Goal: Task Accomplishment & Management: Use online tool/utility

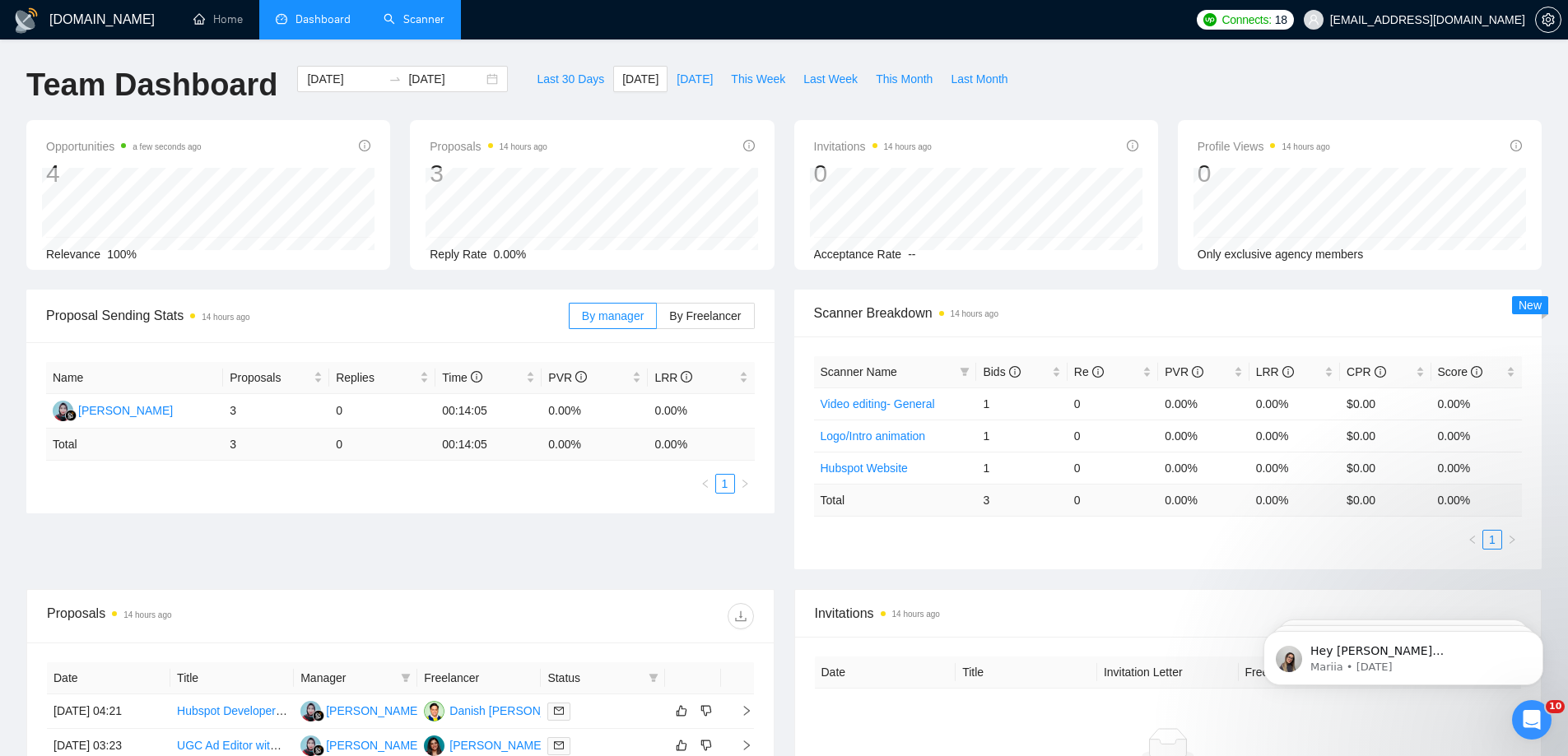
click at [384, 26] on link "Scanner" at bounding box center [414, 19] width 61 height 14
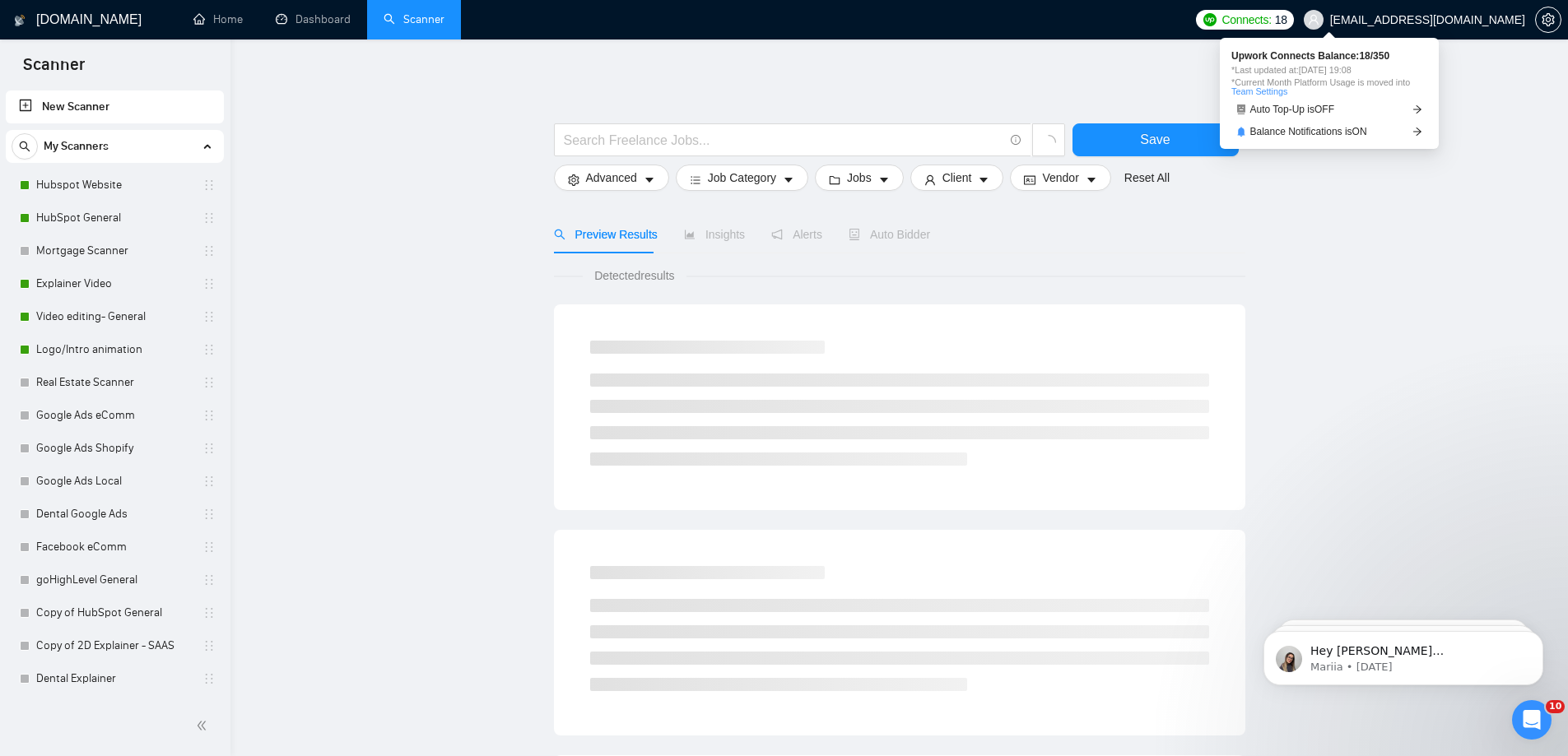
click at [1271, 22] on span "Connects:" at bounding box center [1246, 20] width 50 height 18
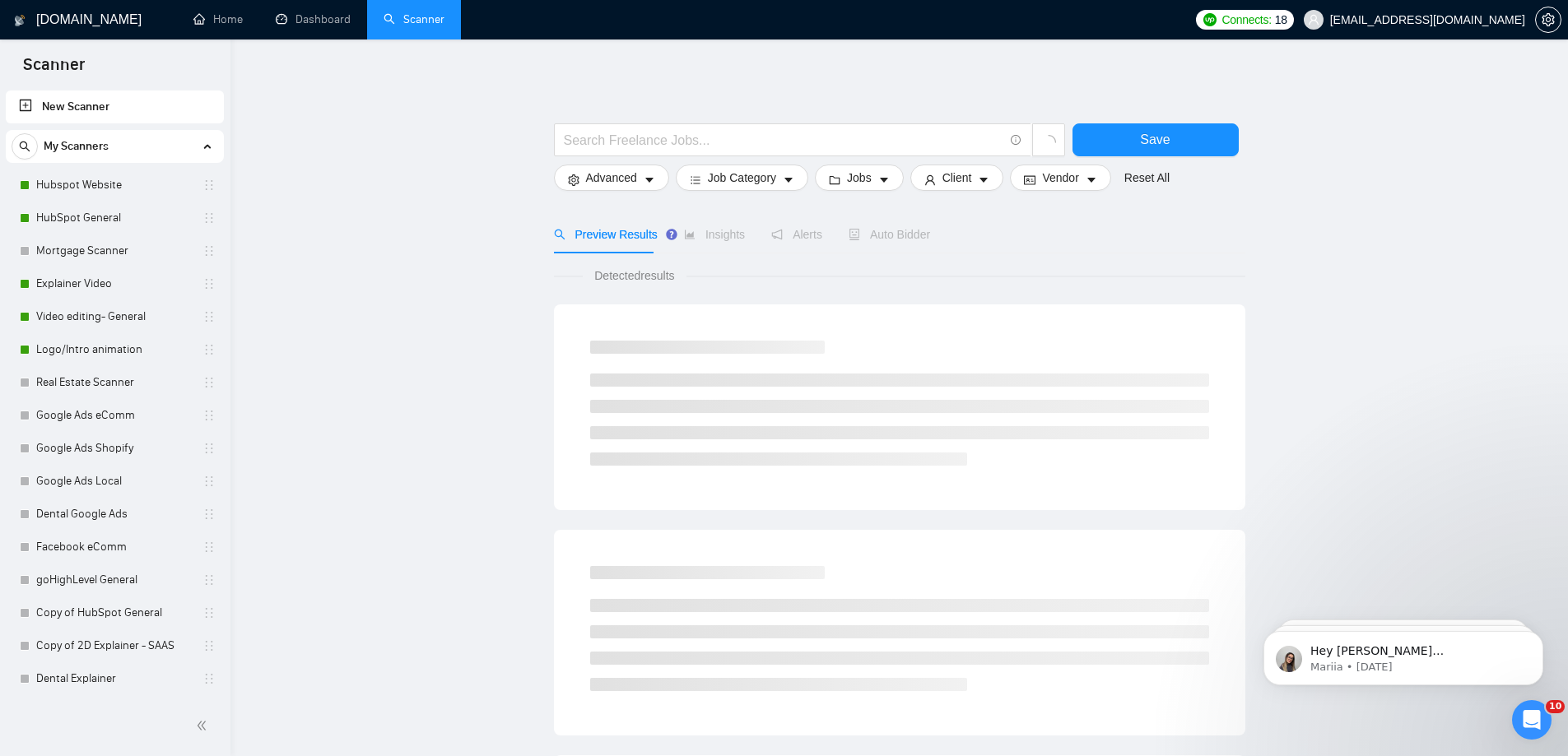
click at [1271, 25] on span "Connects:" at bounding box center [1246, 20] width 50 height 18
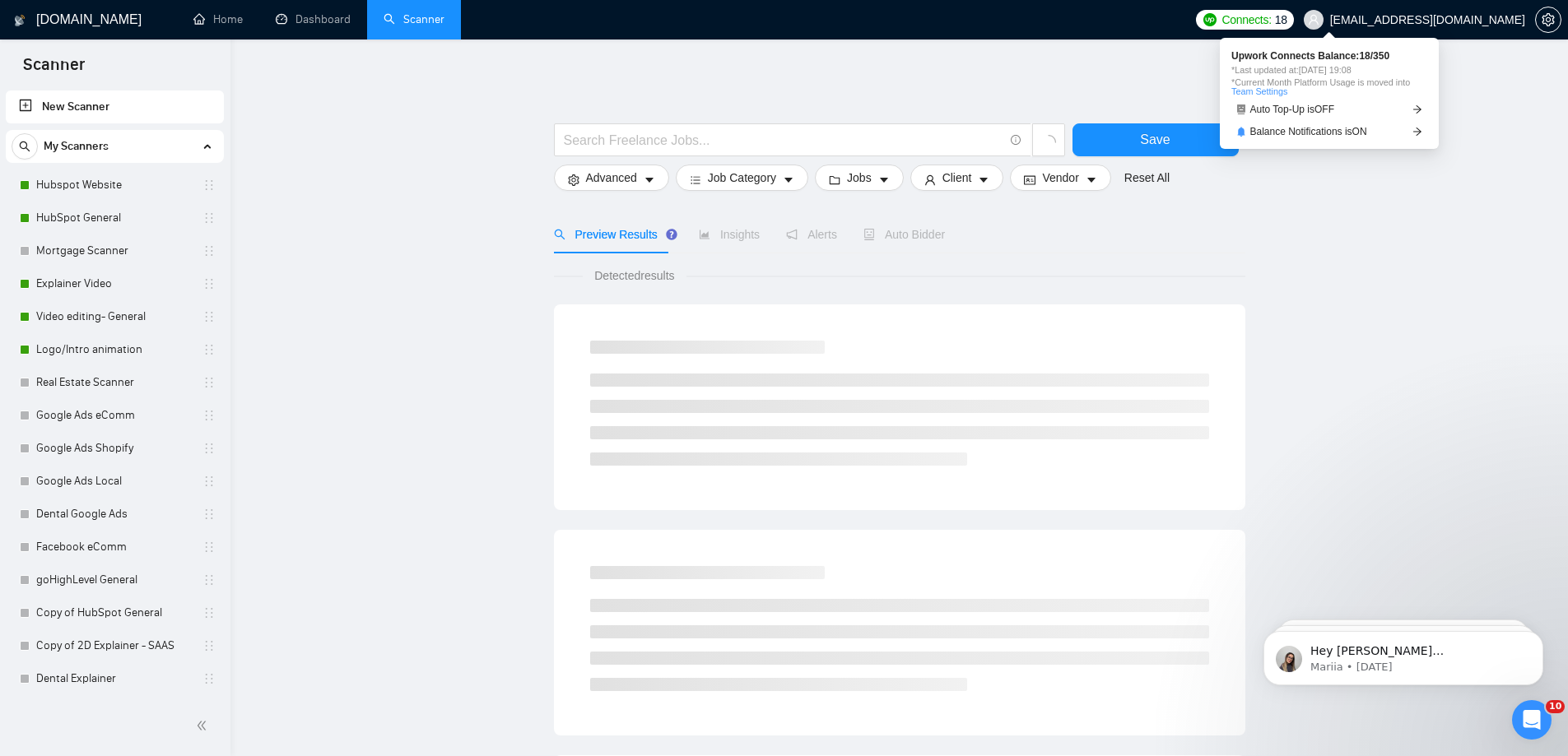
drag, startPoint x: 1379, startPoint y: 69, endPoint x: 1226, endPoint y: 71, distance: 153.0
click at [1226, 71] on div "Upwork Connects Balance: 18 / 350 *Last updated at: 25 Sep 2025 19:08 *Current …" at bounding box center [1329, 92] width 219 height 110
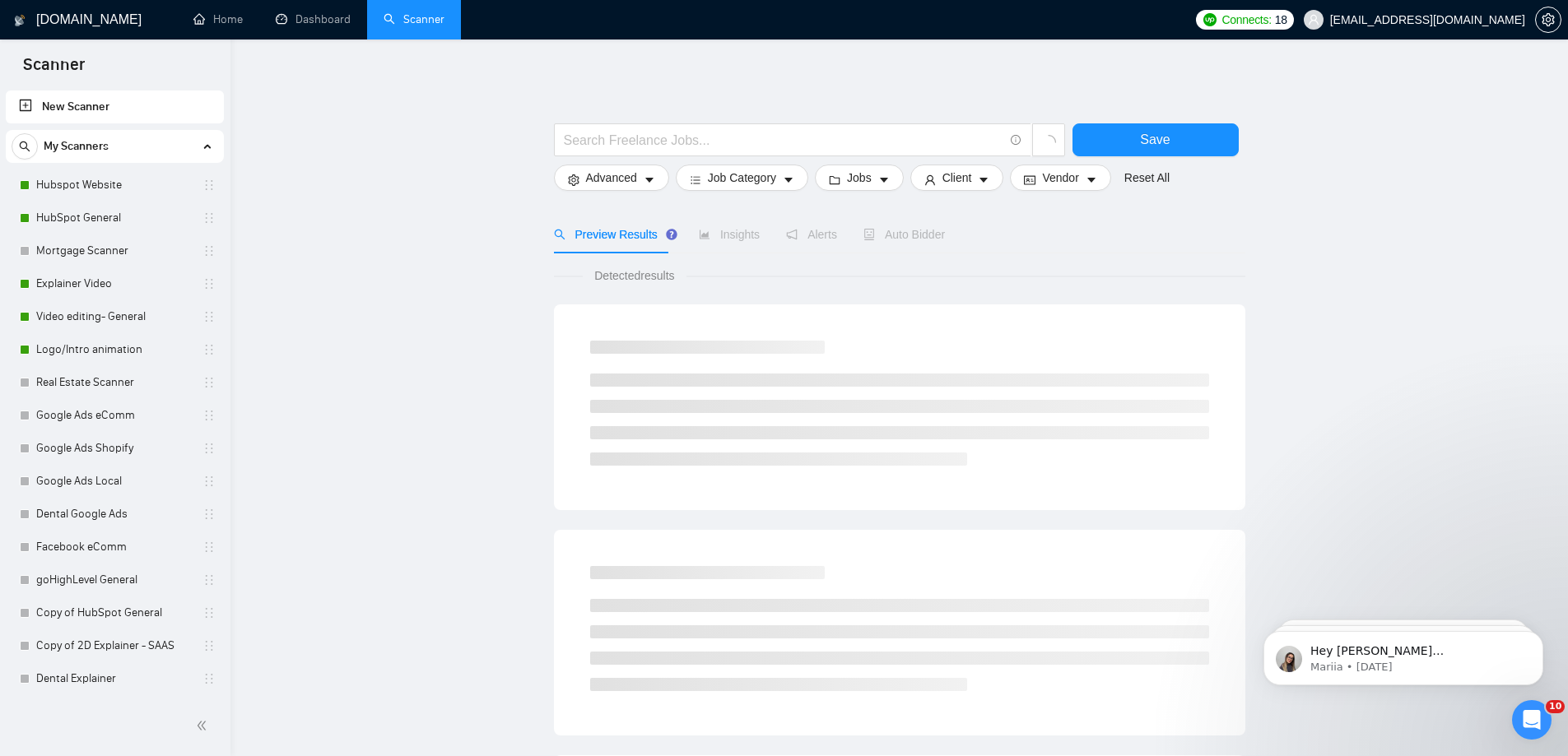
click at [1171, 66] on div "Save Advanced Job Category Jobs Client Vendor Reset All Preview Results Insight…" at bounding box center [899, 738] width 692 height 1347
click at [321, 26] on link "Dashboard" at bounding box center [313, 19] width 75 height 14
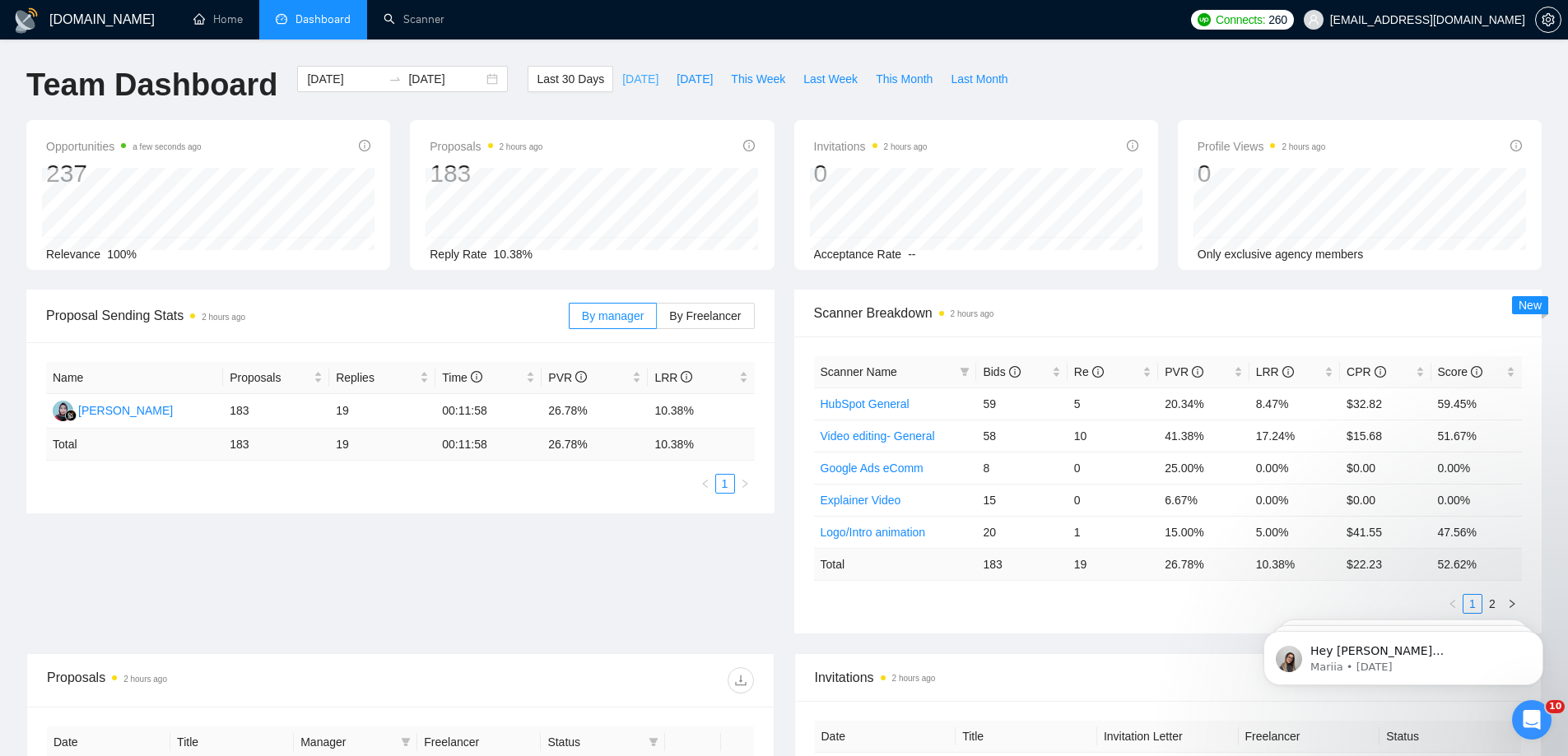
click at [631, 81] on span "[DATE]" at bounding box center [640, 79] width 36 height 18
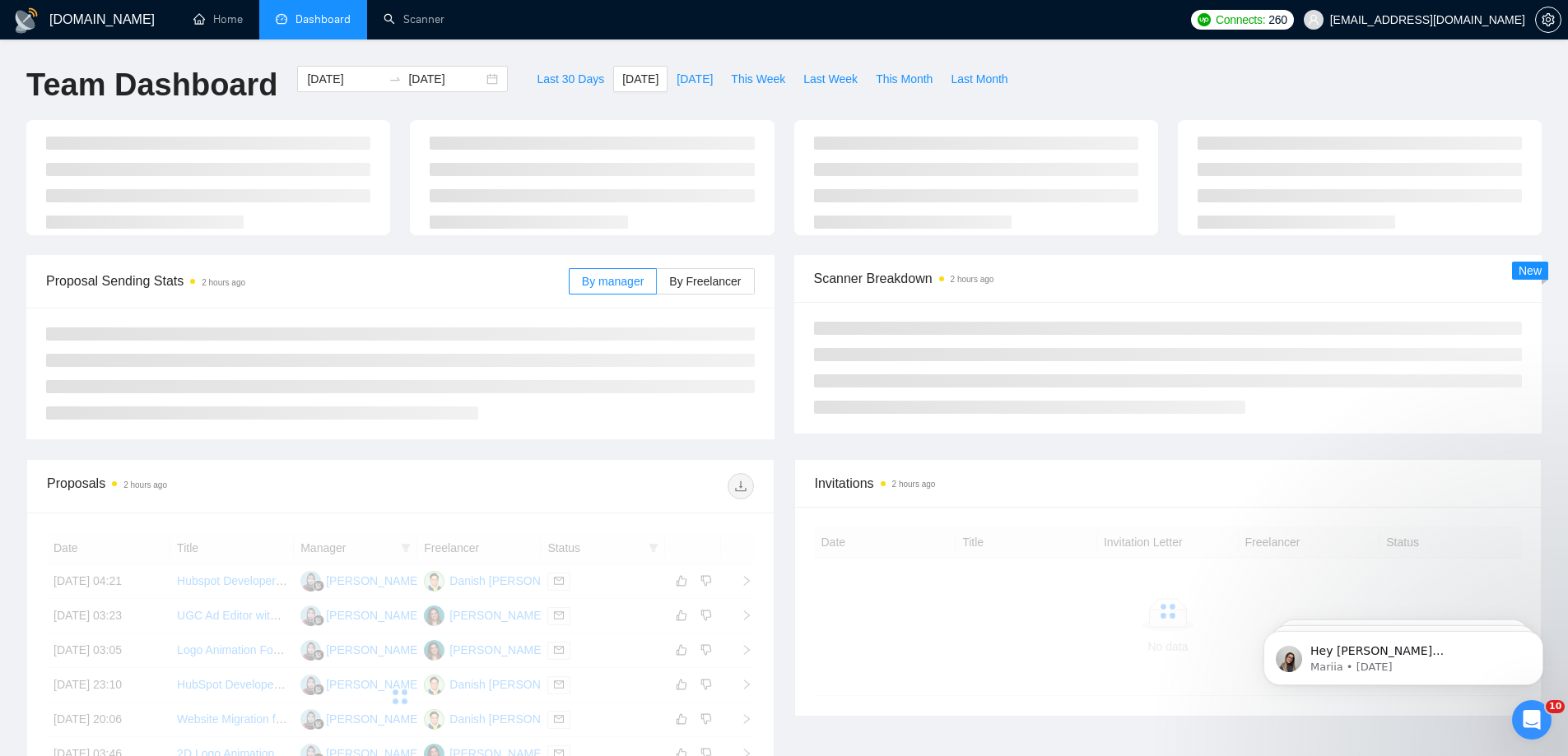
type input "[DATE]"
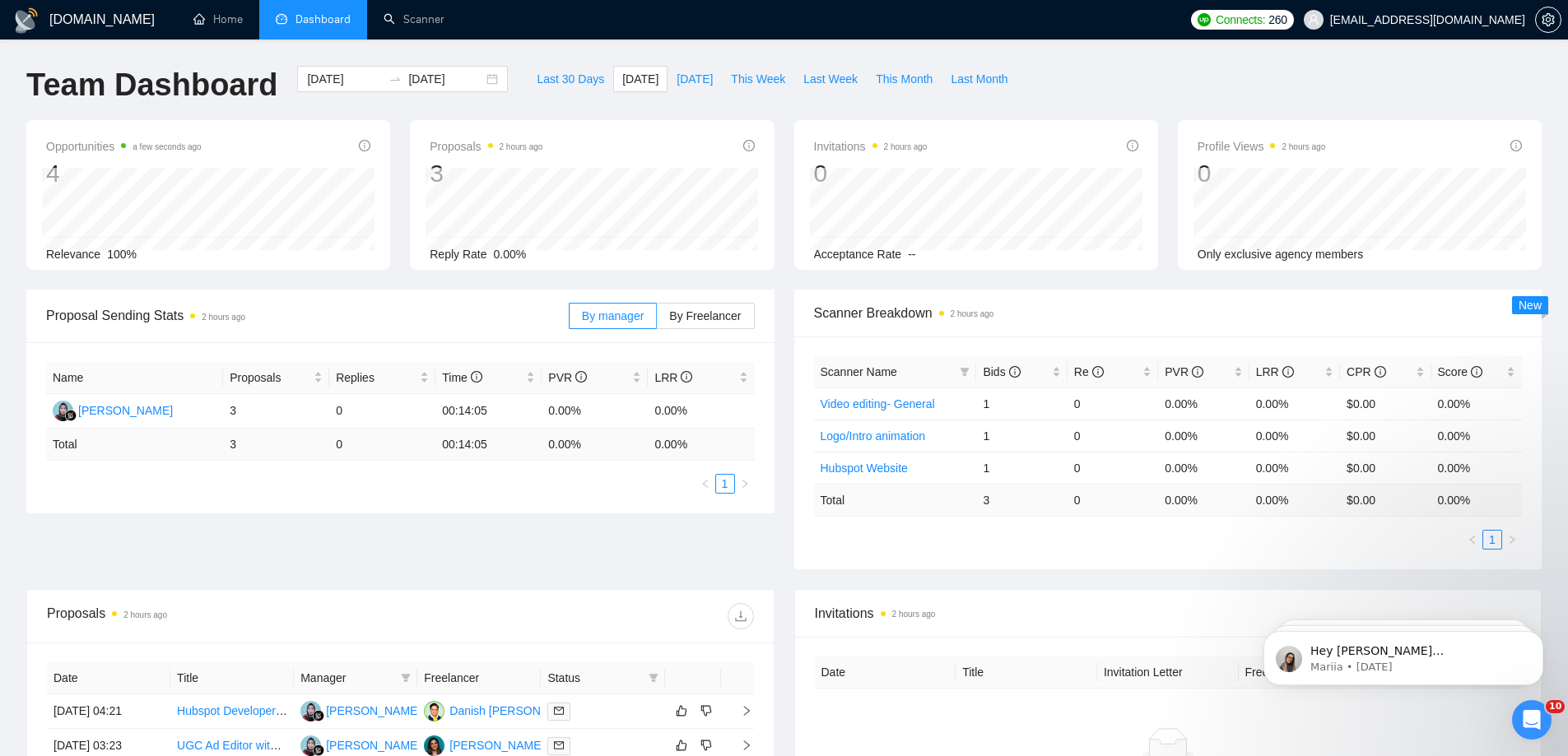
scroll to position [242, 0]
